Goal: Ask a question: Seek information or help from site administrators or community

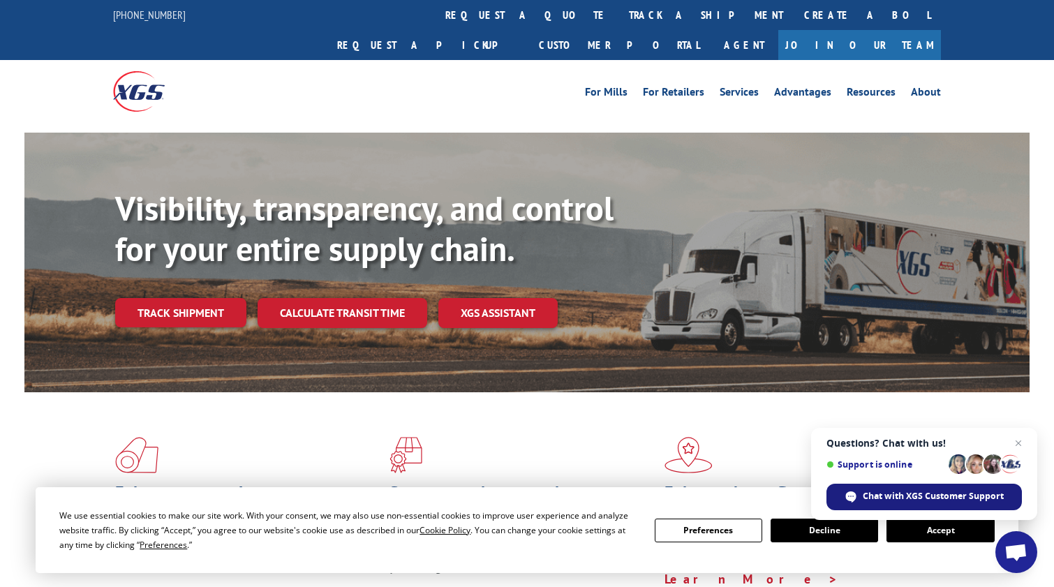
click at [904, 504] on div "Chat with XGS Customer Support" at bounding box center [925, 497] width 196 height 27
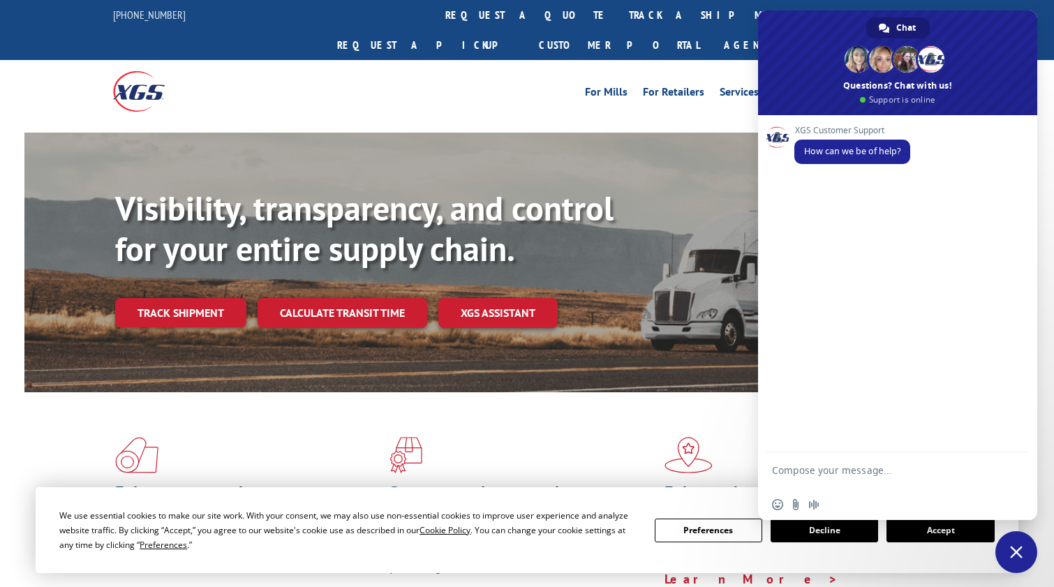
click at [862, 501] on div "Insert an emoji Send a file Audio message" at bounding box center [897, 504] width 279 height 31
click at [838, 478] on textarea "Compose your message..." at bounding box center [882, 476] width 221 height 25
type textarea "Hello0"
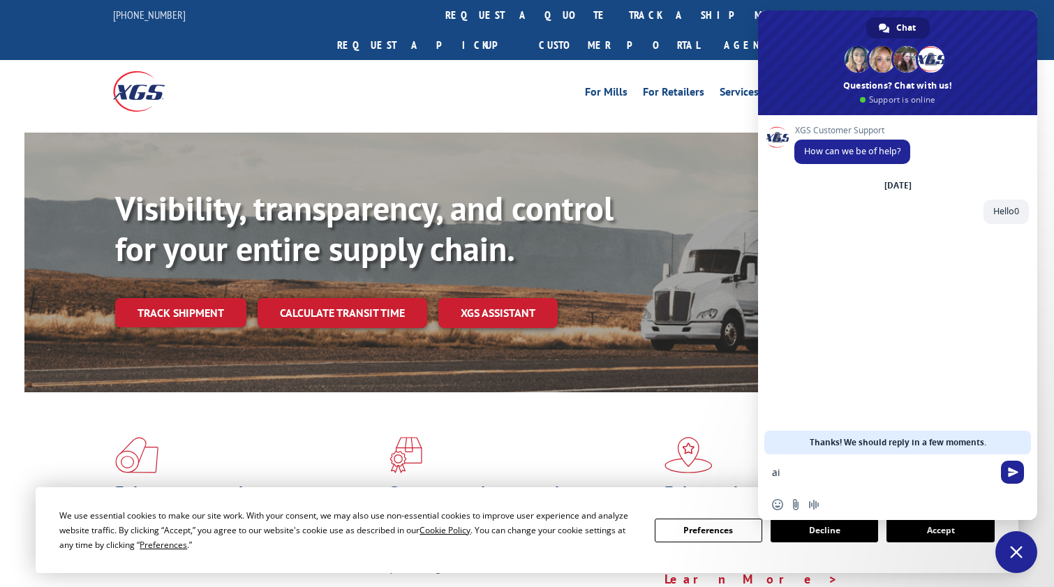
type textarea "a"
type textarea "I need POD for pro"
paste textarea "176 34565"
type textarea "3 176 34565"
paste textarea "176 34565"
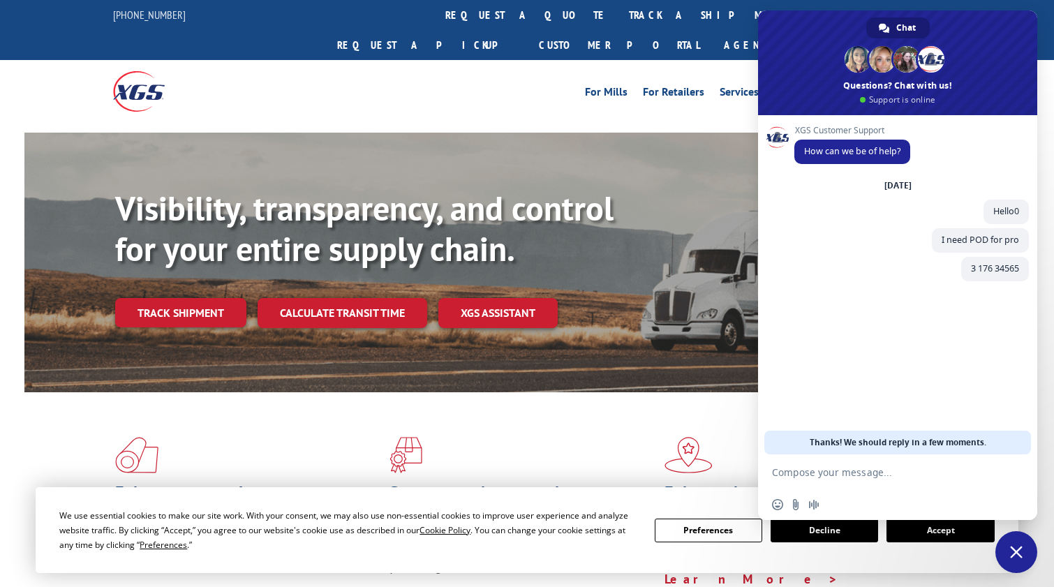
type textarea "176 34565"
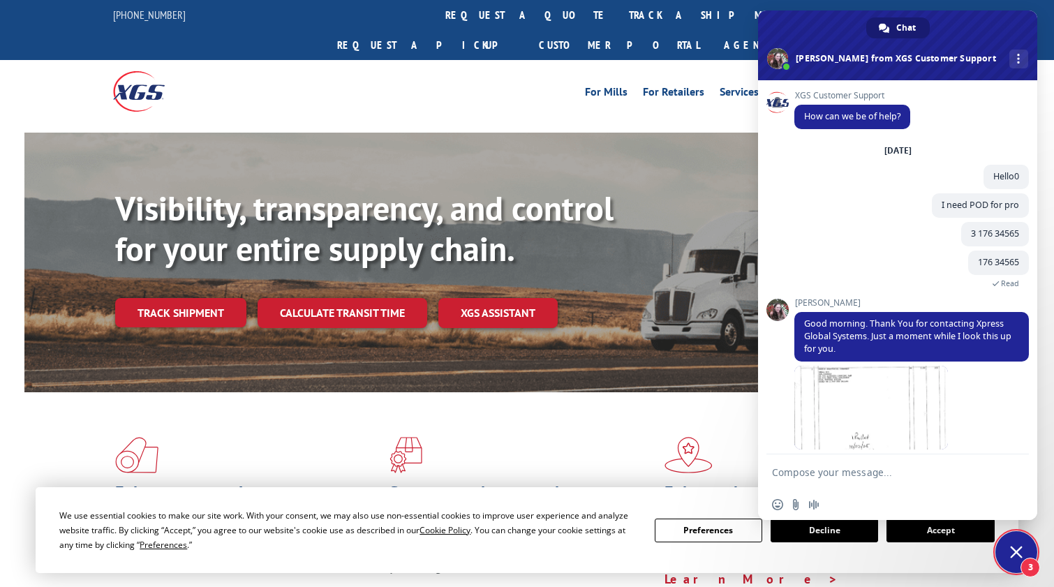
scroll to position [40, 0]
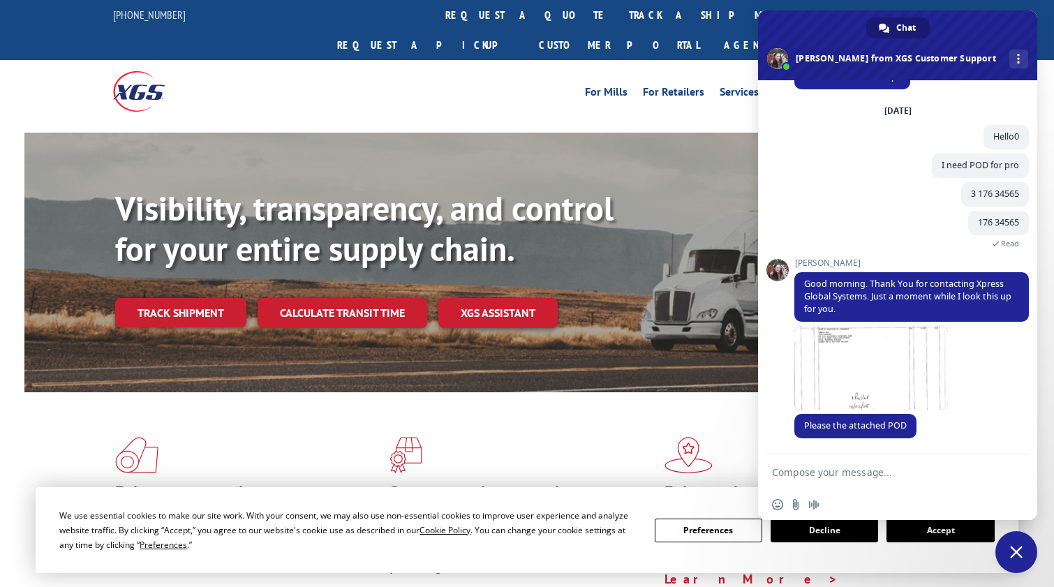
click at [850, 486] on form at bounding box center [882, 474] width 221 height 38
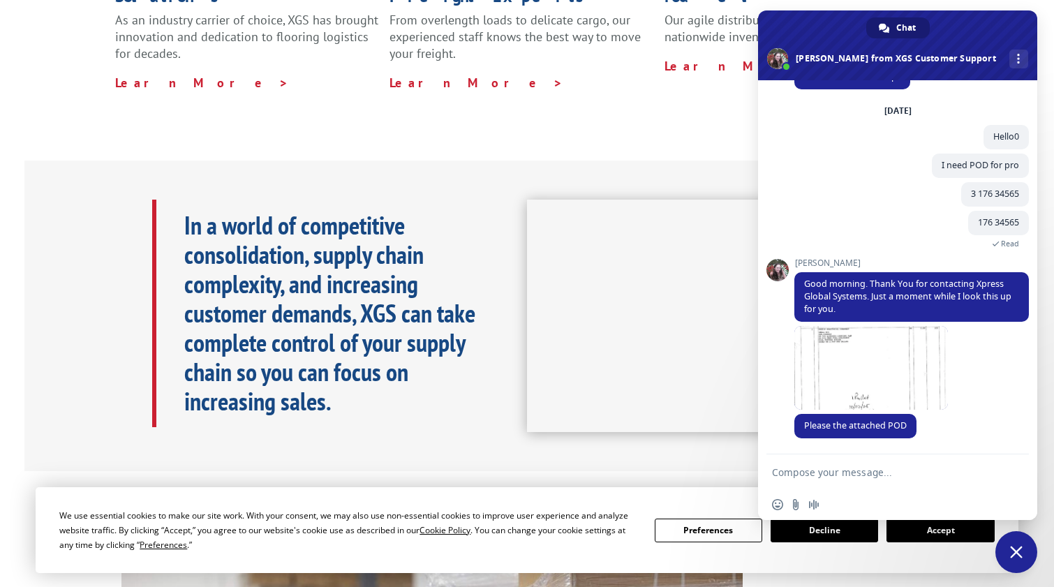
click at [848, 482] on form at bounding box center [882, 474] width 221 height 38
click at [843, 475] on textarea "Compose your message..." at bounding box center [882, 472] width 221 height 13
type textarea "Thanky uo"
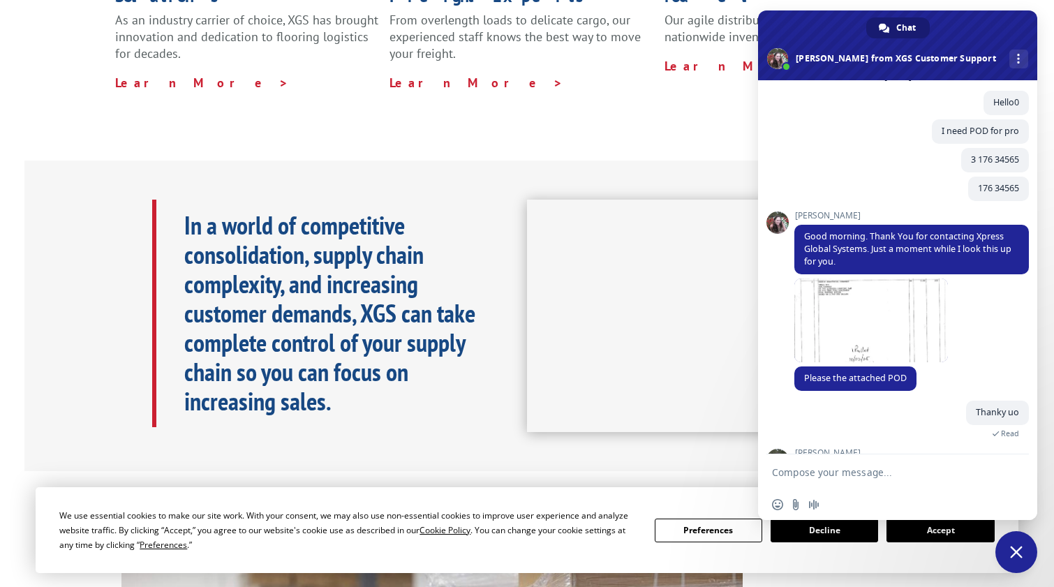
scroll to position [135, 0]
